Goal: Task Accomplishment & Management: Manage account settings

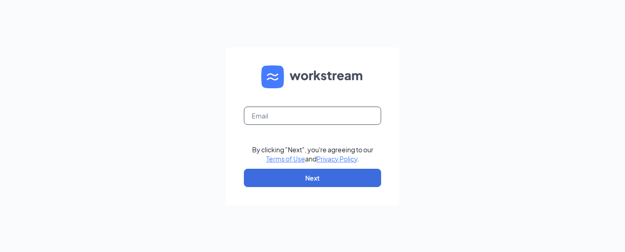
click at [289, 116] on input "text" at bounding box center [312, 116] width 137 height 18
type input "[EMAIL_ADDRESS][DOMAIN_NAME]"
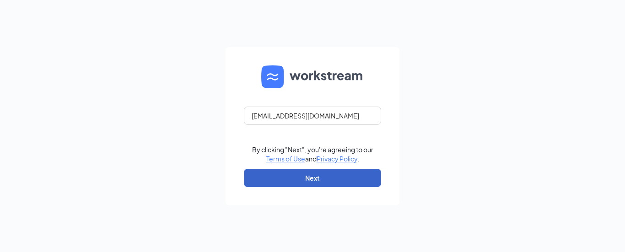
click at [309, 176] on button "Next" at bounding box center [312, 178] width 137 height 18
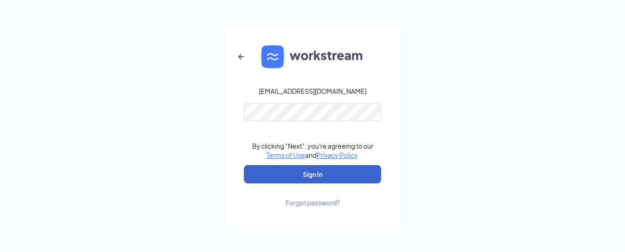
click at [314, 176] on button "Sign In" at bounding box center [312, 174] width 137 height 18
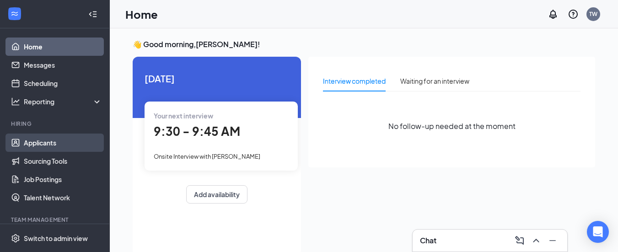
click at [49, 143] on link "Applicants" at bounding box center [63, 143] width 78 height 18
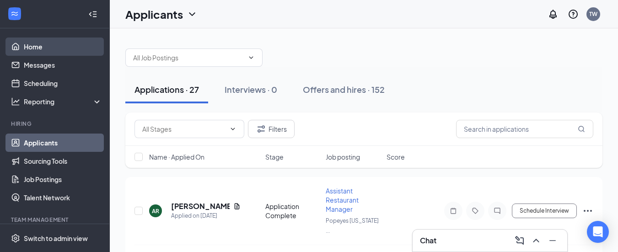
click at [36, 44] on link "Home" at bounding box center [63, 47] width 78 height 18
